Goal: Task Accomplishment & Management: Manage account settings

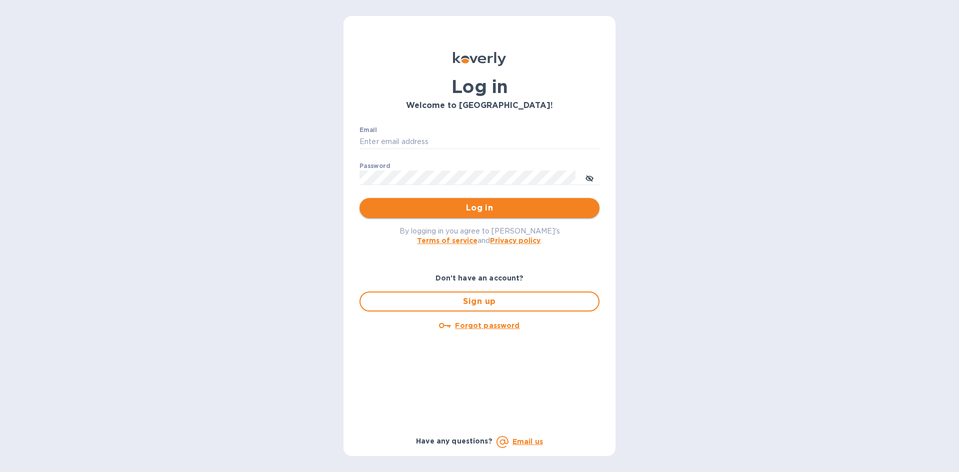
type input "[EMAIL_ADDRESS][DOMAIN_NAME]"
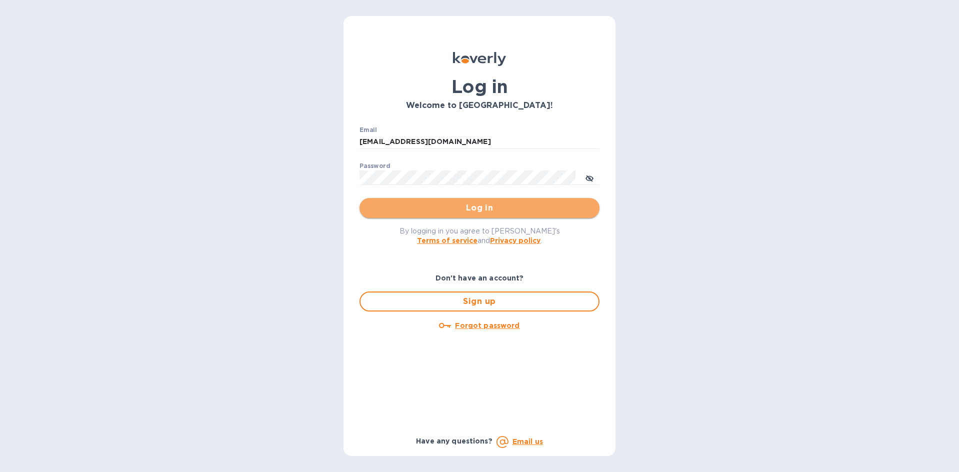
click at [501, 210] on span "Log in" at bounding box center [480, 208] width 224 height 12
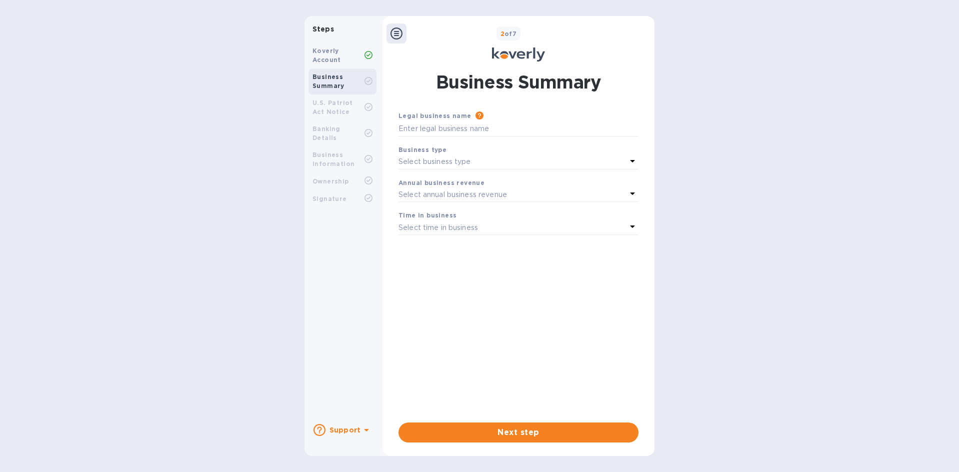
click at [330, 59] on b "Koverly Account" at bounding box center [327, 55] width 29 height 17
click at [334, 102] on b "U.S. Patriot Act Notice" at bounding box center [333, 107] width 41 height 17
click at [480, 159] on div "Select business type" at bounding box center [513, 162] width 228 height 14
click at [324, 51] on b "Koverly Account" at bounding box center [327, 55] width 29 height 17
click at [327, 28] on b "Steps" at bounding box center [324, 29] width 22 height 8
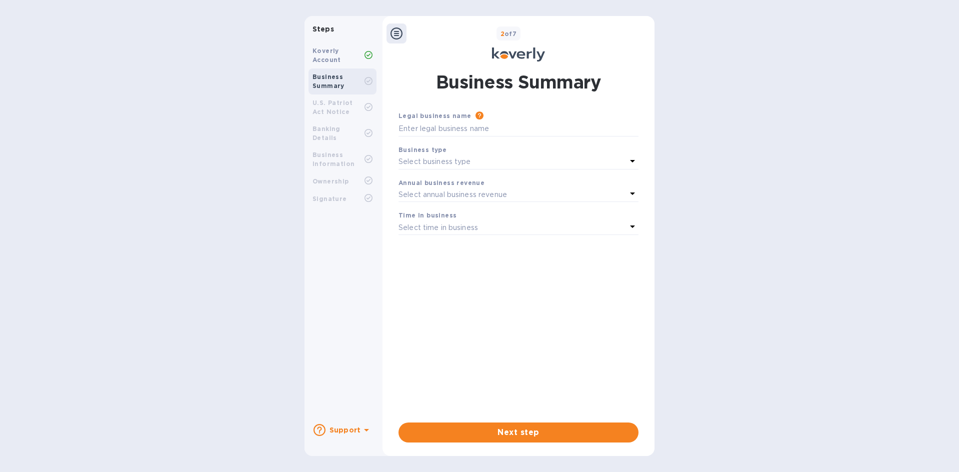
click at [400, 44] on div "2 of 7" at bounding box center [519, 44] width 272 height 40
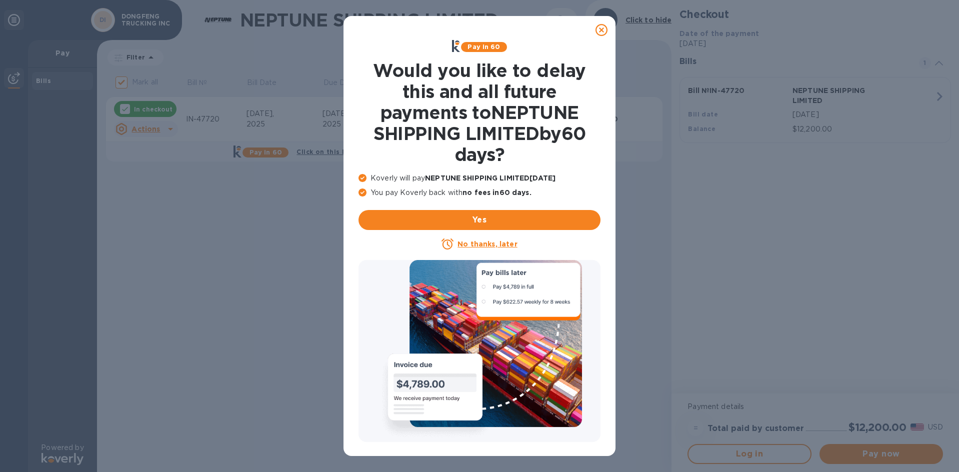
click at [600, 26] on icon at bounding box center [602, 30] width 12 height 12
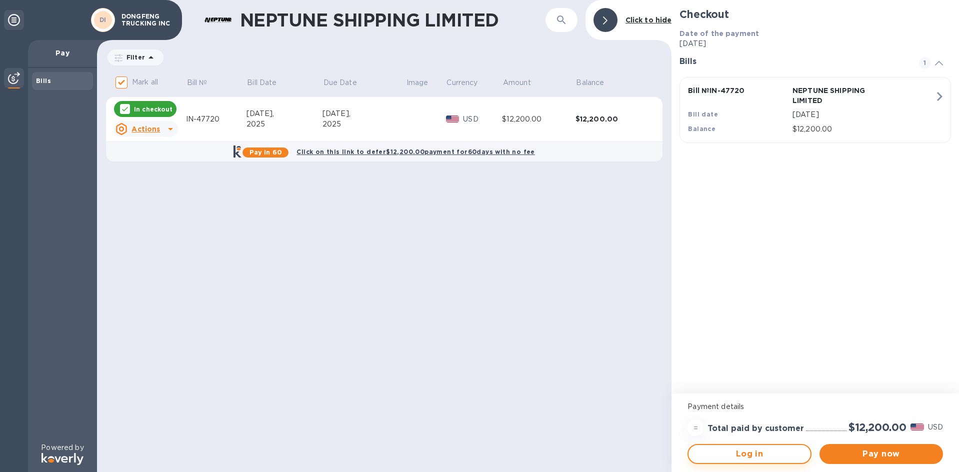
click at [761, 456] on span "Log in" at bounding box center [750, 454] width 106 height 12
